Goal: Book appointment/travel/reservation

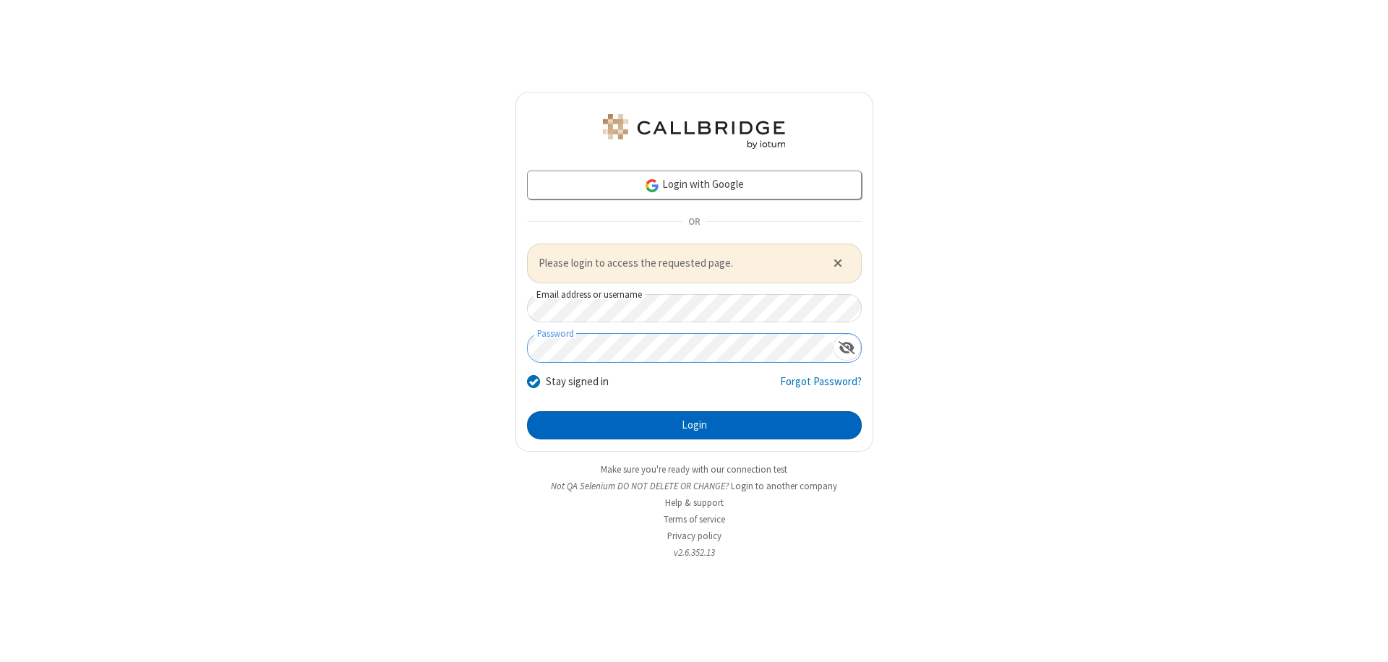
click at [694, 425] on button "Login" at bounding box center [694, 425] width 335 height 29
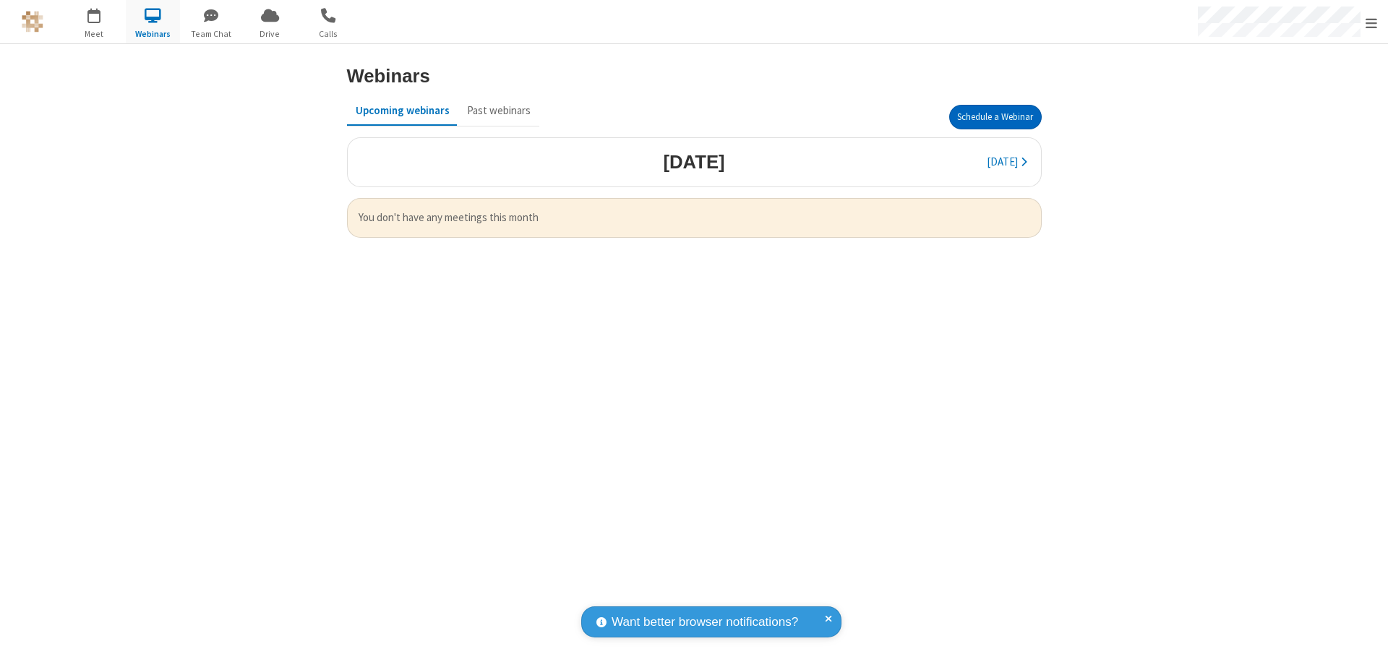
click at [995, 117] on button "Schedule a Webinar" at bounding box center [995, 117] width 93 height 25
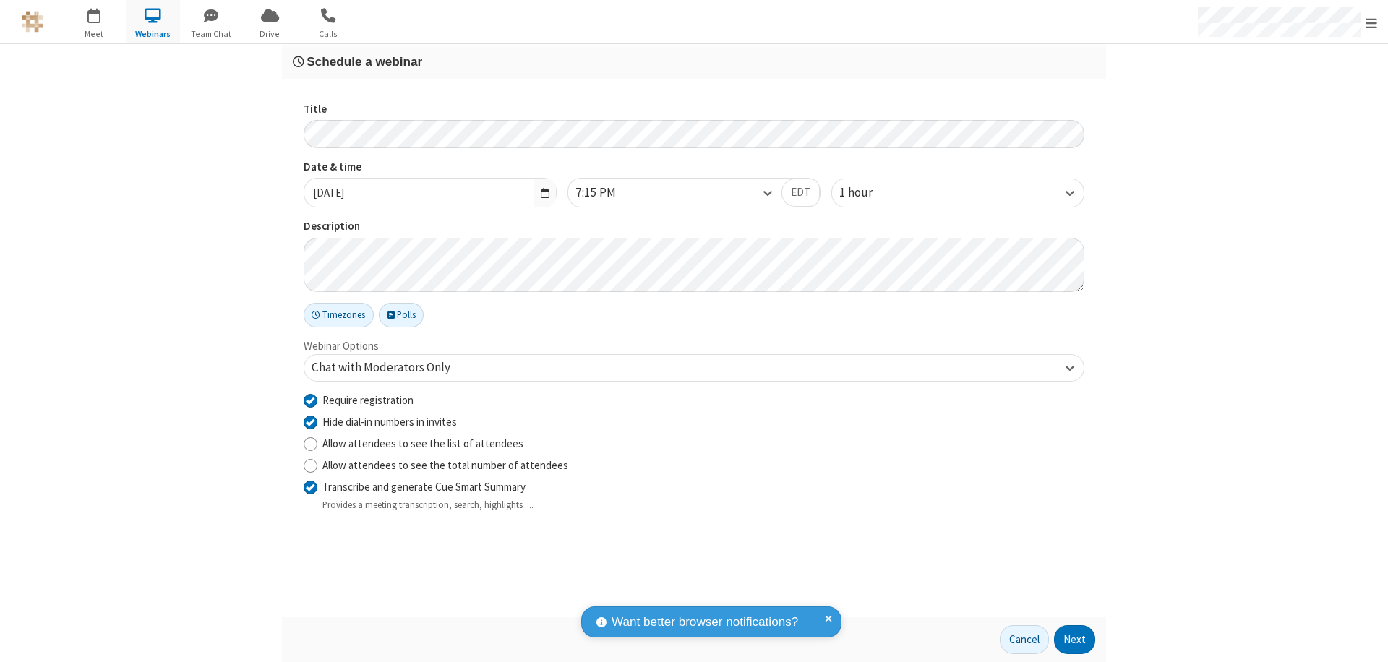
click at [310, 400] on input "Require registration" at bounding box center [311, 400] width 14 height 15
checkbox input "false"
click at [1075, 640] on button "Next" at bounding box center [1074, 639] width 41 height 29
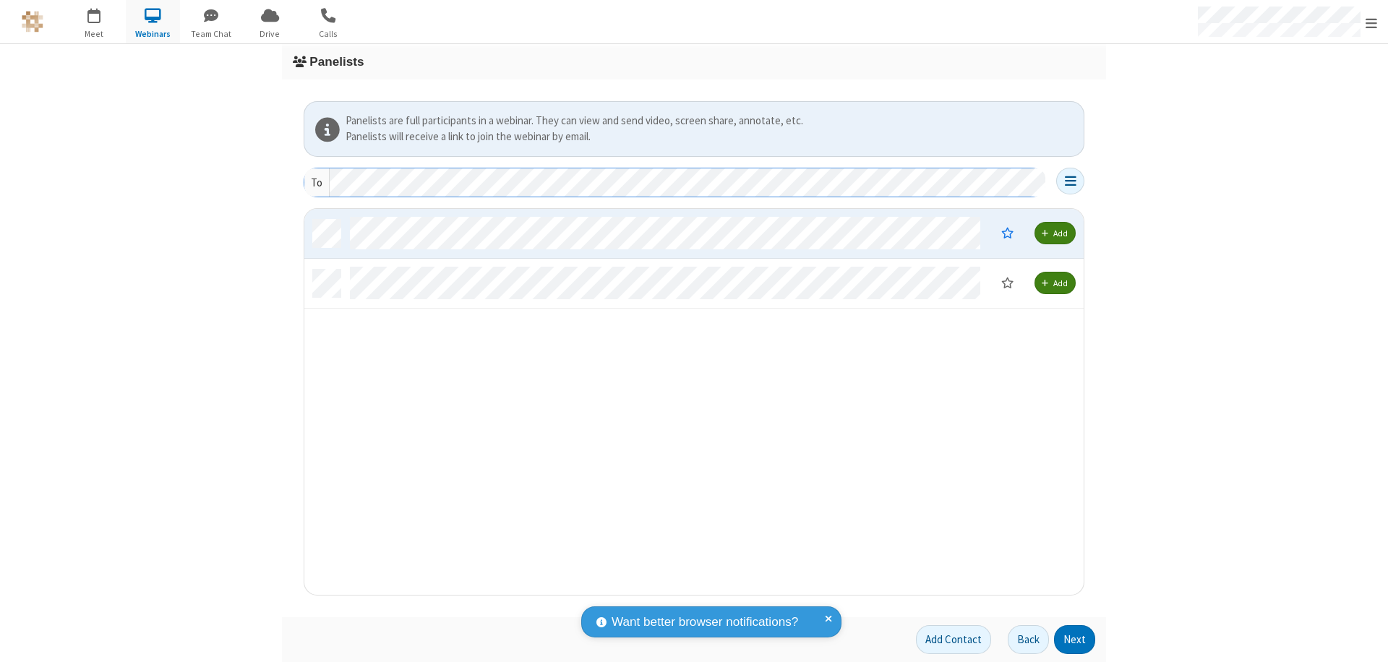
scroll to position [375, 769]
